Goal: Complete application form

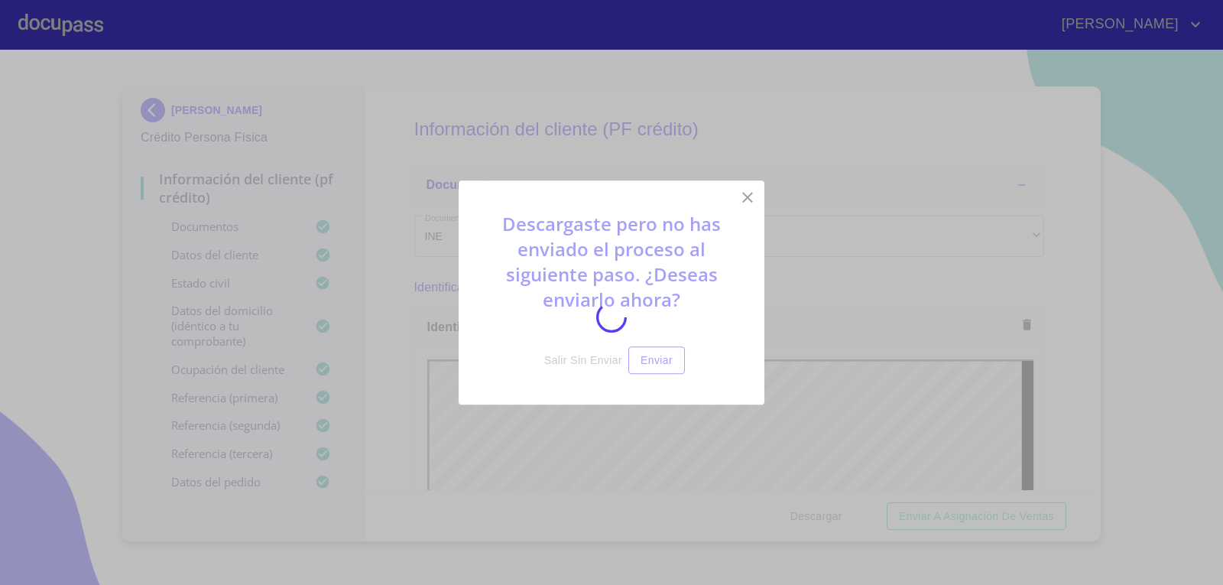
scroll to position [9223, 0]
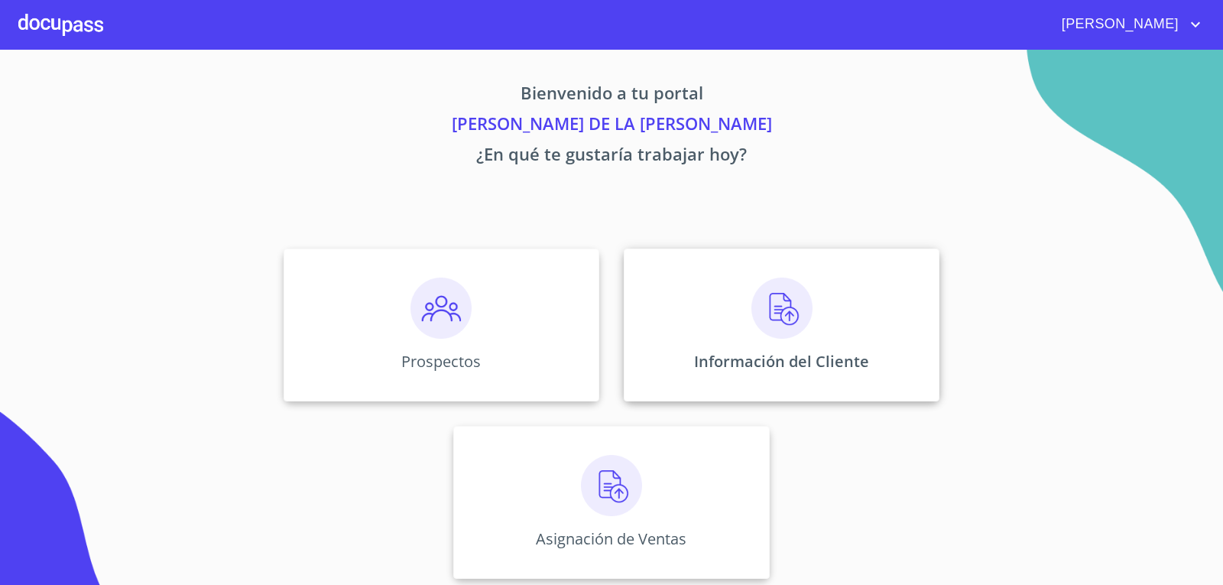
click at [751, 314] on img at bounding box center [781, 307] width 61 height 61
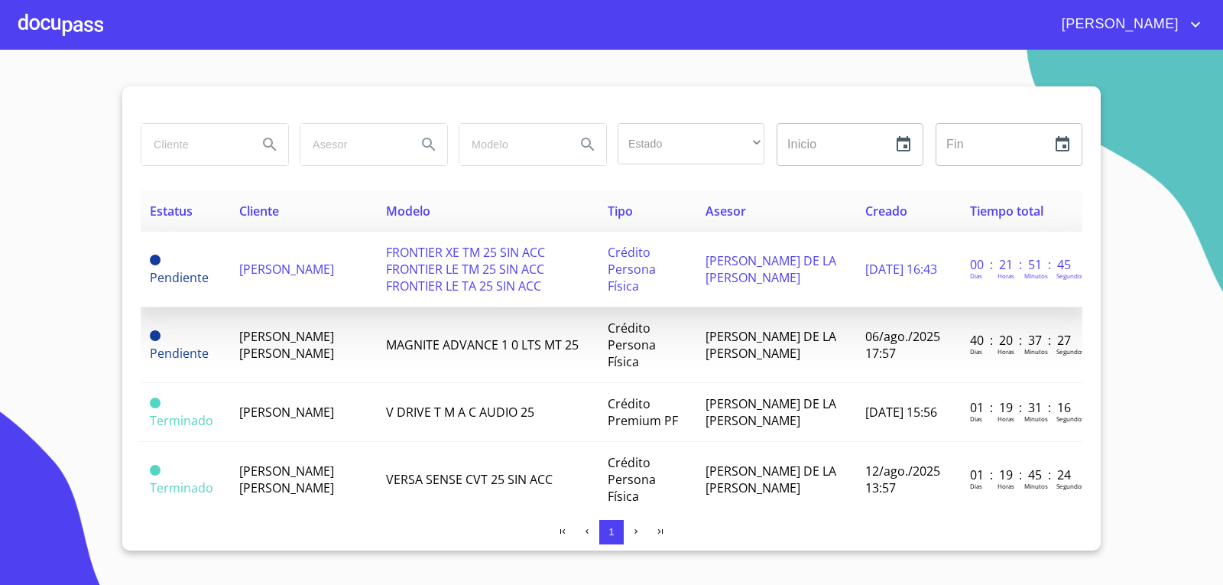
click at [281, 261] on span "[PERSON_NAME]" at bounding box center [286, 269] width 95 height 17
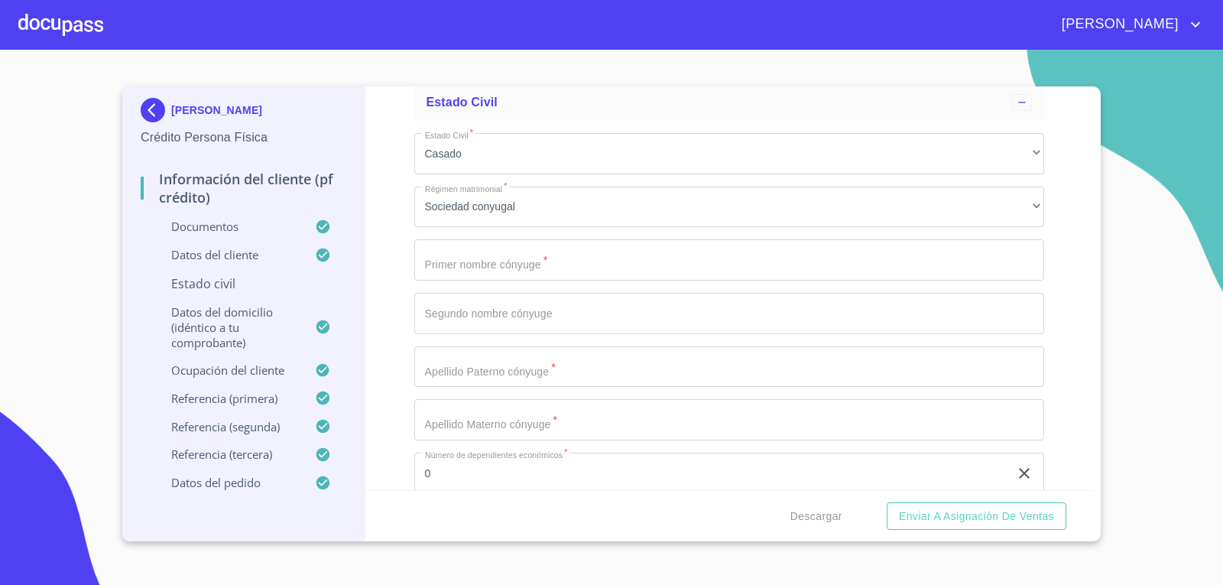
scroll to position [5712, 0]
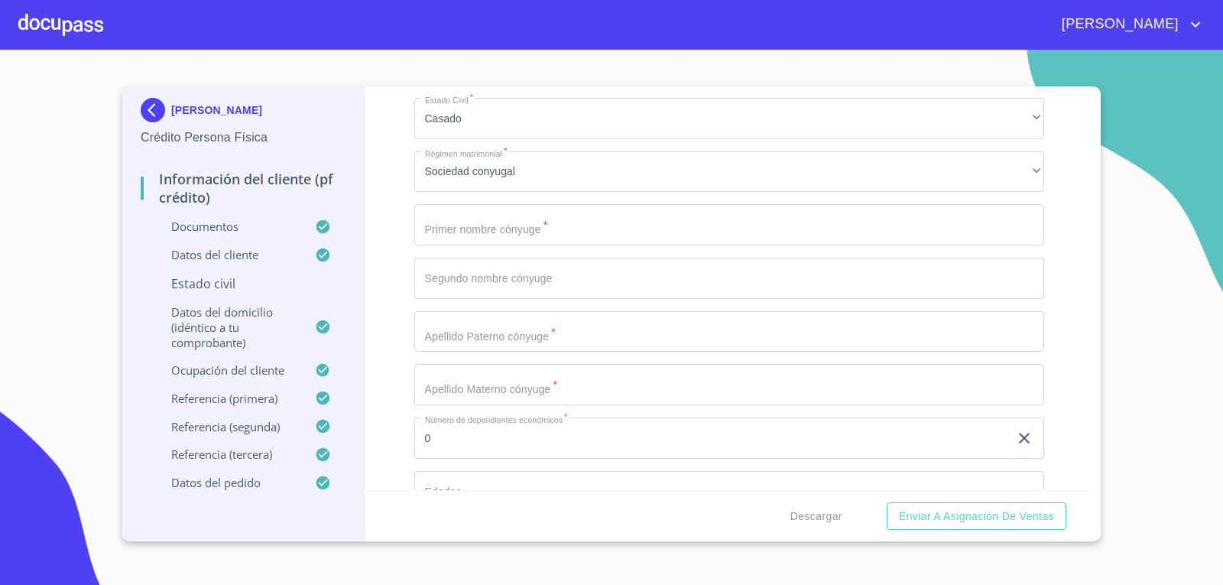
click at [604, 227] on input "Documento de identificación.   *" at bounding box center [729, 224] width 631 height 41
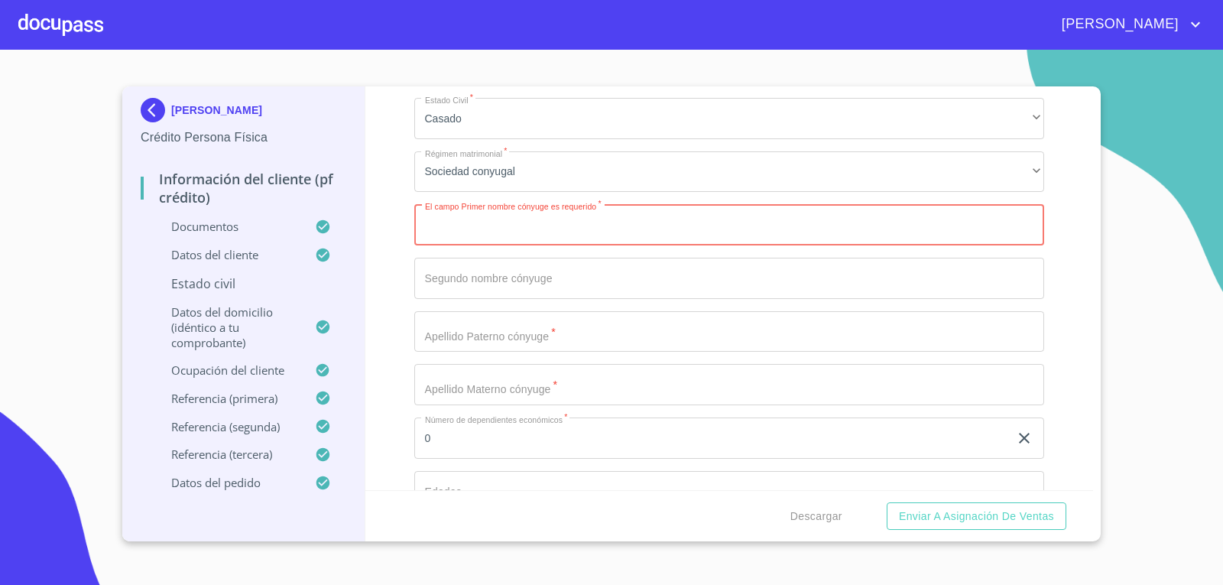
click at [741, 226] on input "Documento de identificación.   *" at bounding box center [729, 224] width 631 height 41
click at [601, 227] on input "Documento de identificación.   *" at bounding box center [729, 224] width 631 height 41
type input "s"
type input "[PERSON_NAME]"
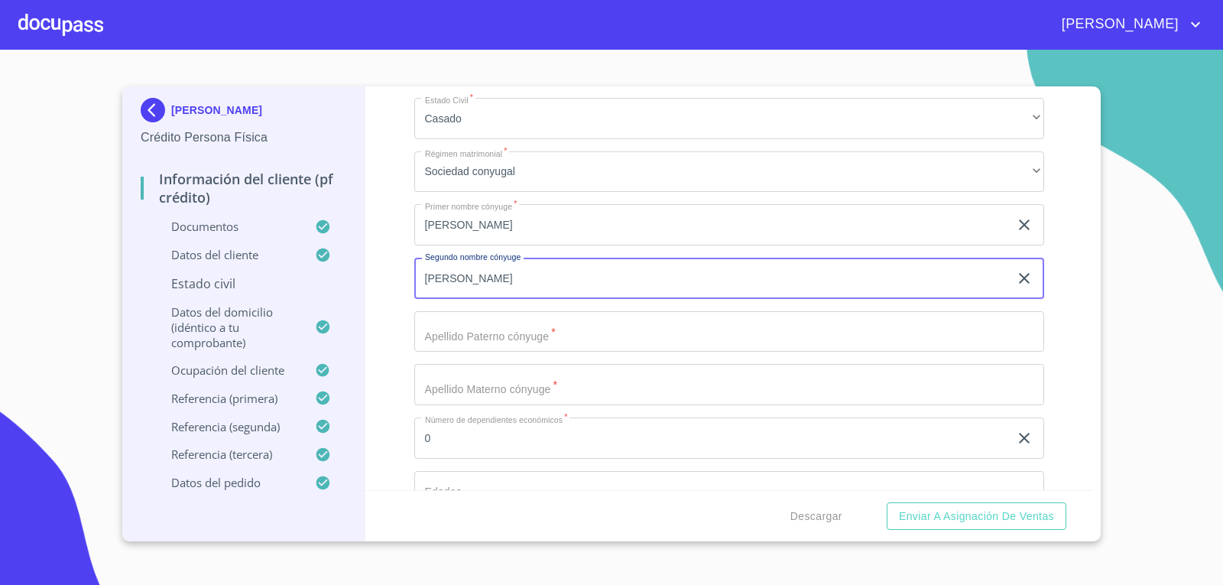
type input "[PERSON_NAME]"
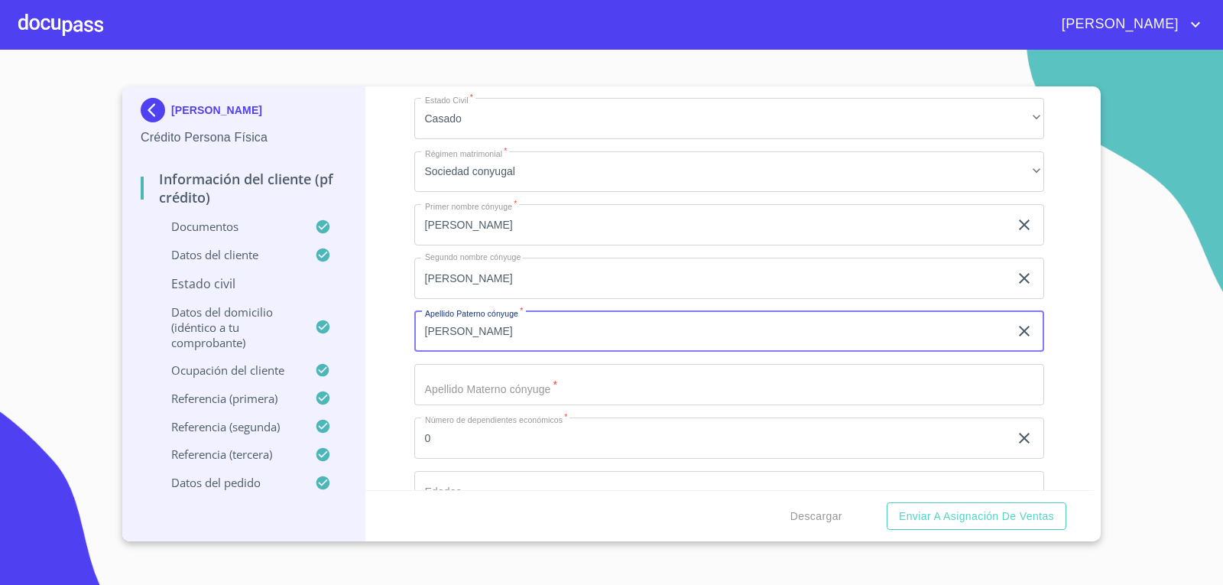
type input "[PERSON_NAME]"
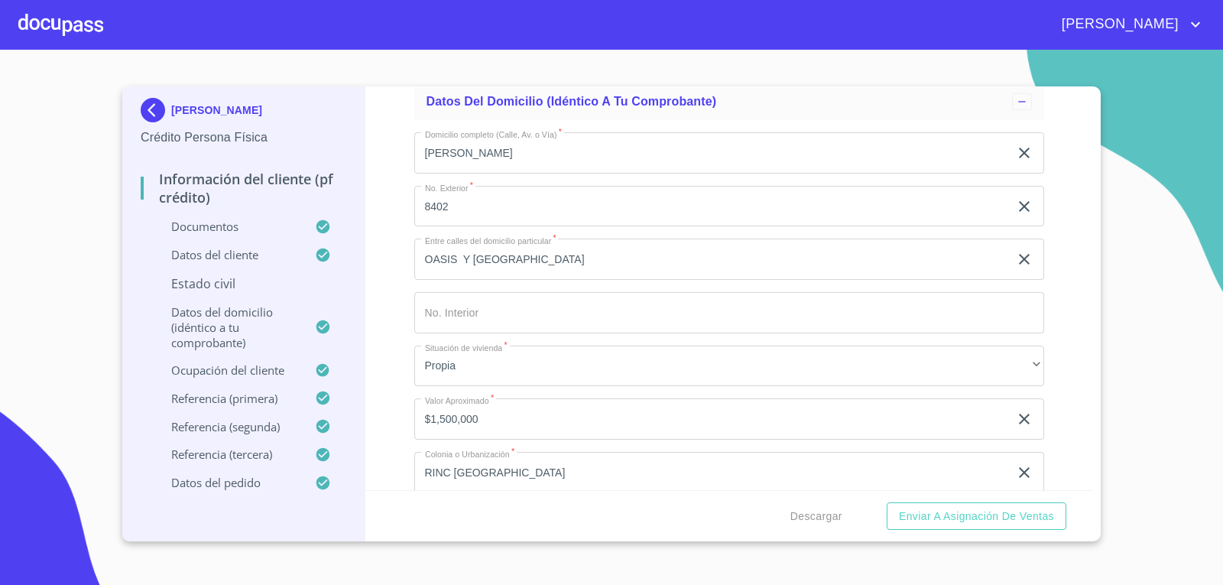
scroll to position [6223, 0]
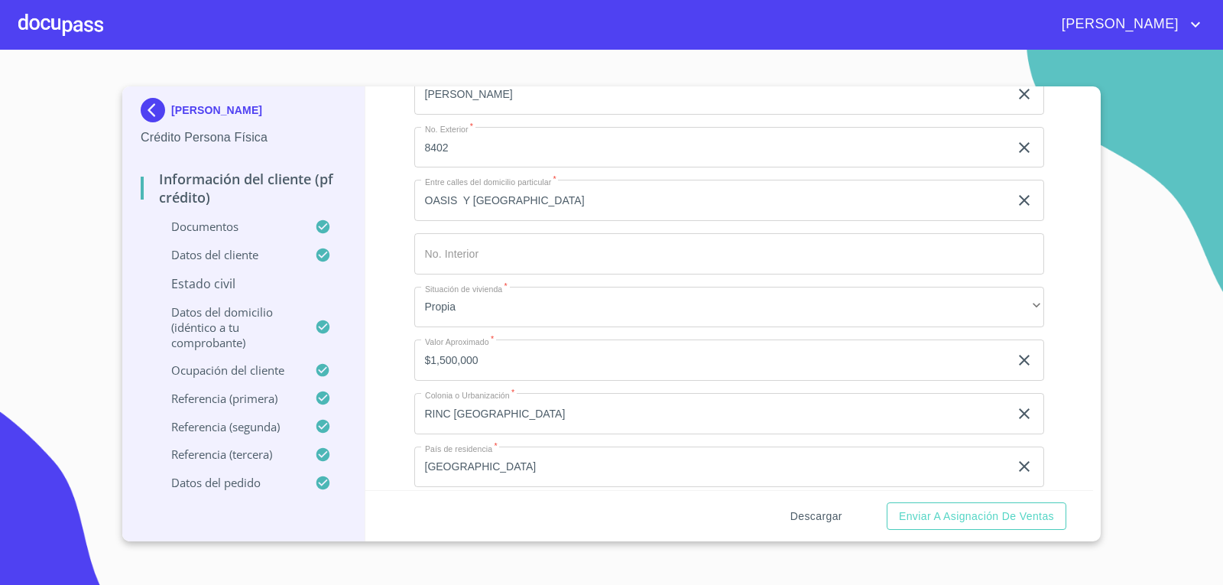
type input "[PERSON_NAME]"
click at [823, 520] on span "Descargar" at bounding box center [816, 516] width 52 height 19
click at [952, 521] on span "Enviar a Asignación de Ventas" at bounding box center [976, 516] width 155 height 19
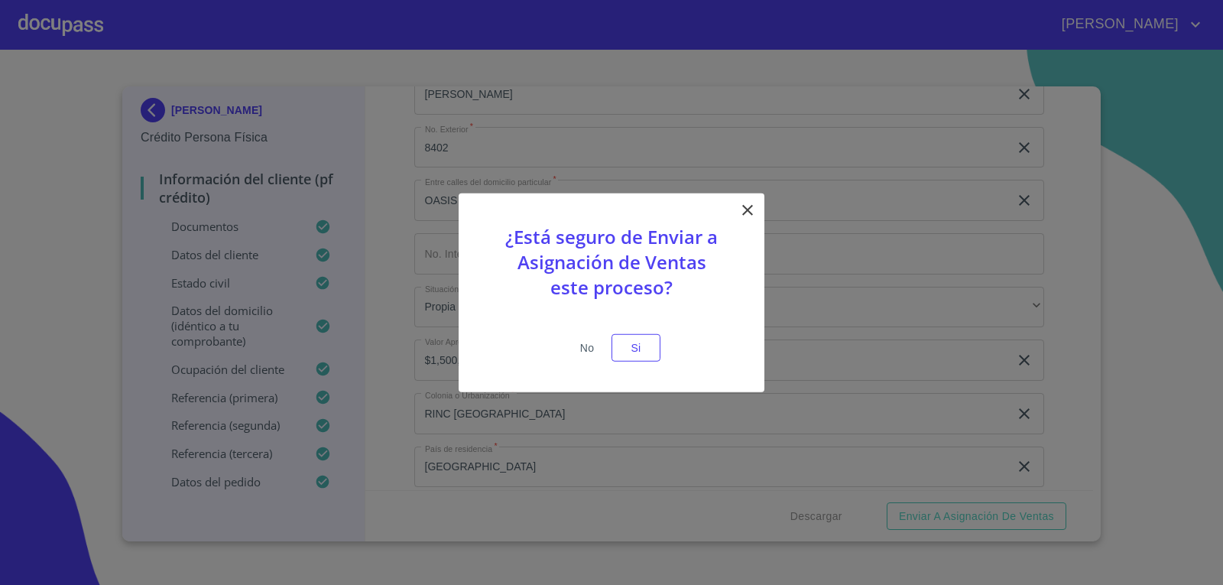
click at [587, 342] on span "No" at bounding box center [587, 347] width 37 height 19
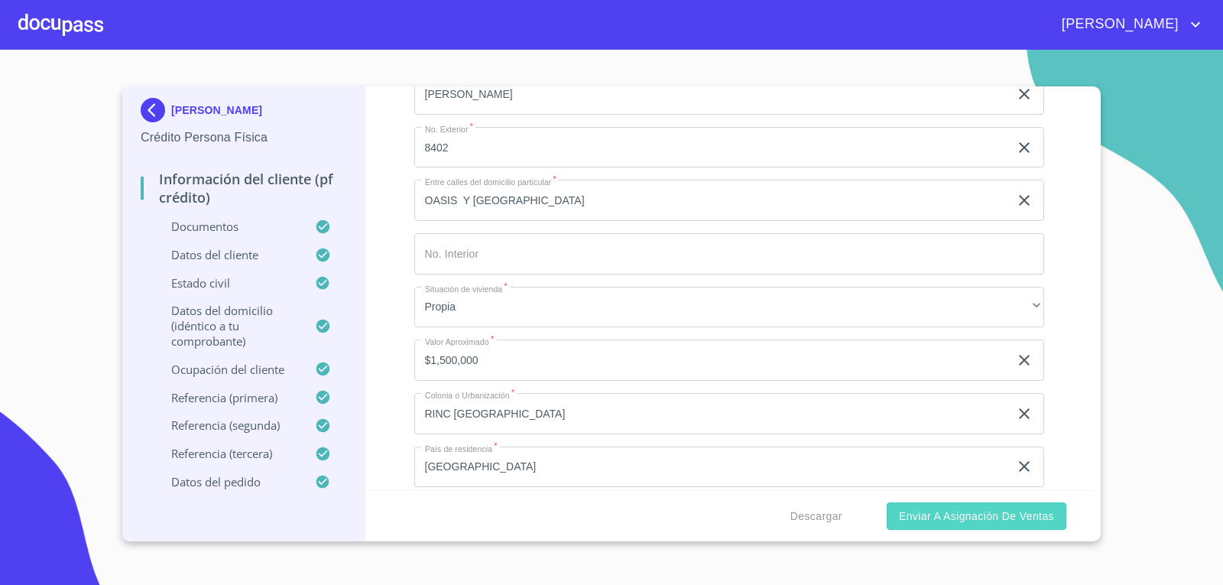
click at [932, 518] on span "Enviar a Asignación de Ventas" at bounding box center [976, 516] width 155 height 19
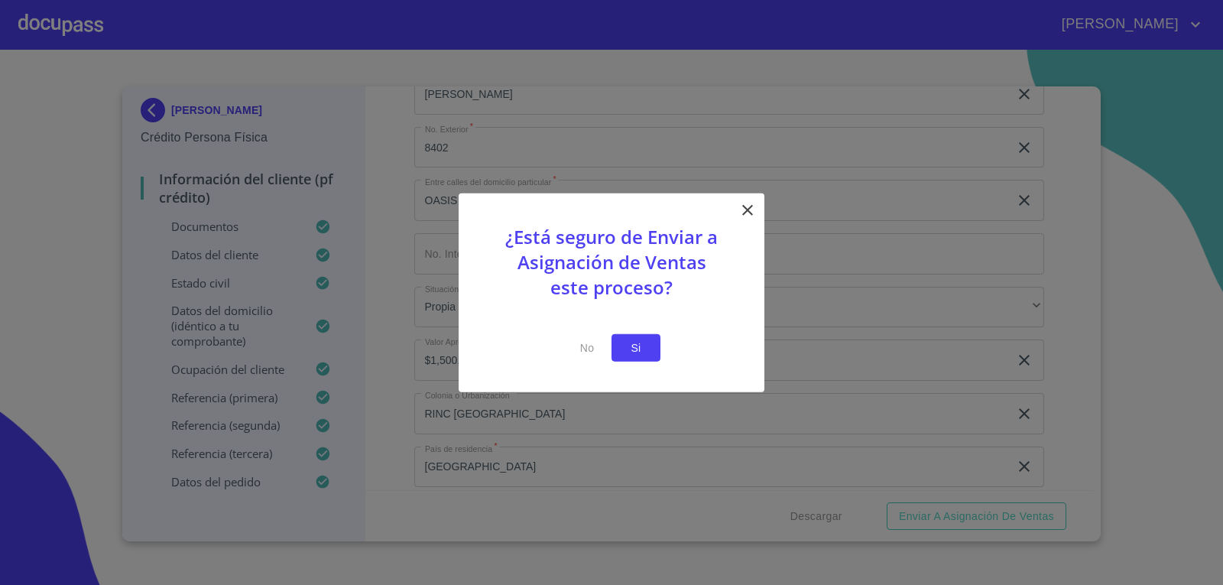
click at [647, 349] on span "Si" at bounding box center [636, 347] width 24 height 19
